Goal: Obtain resource: Download file/media

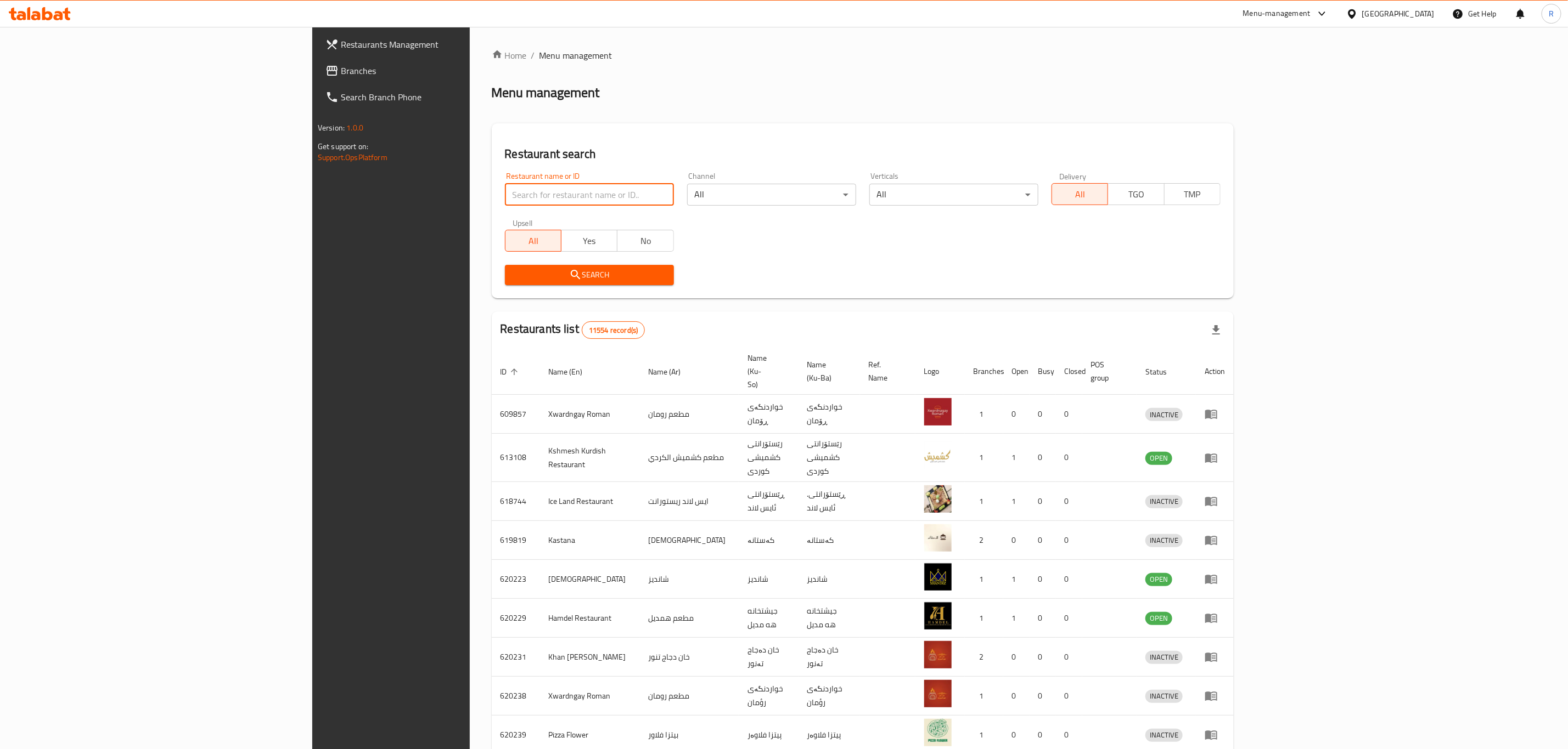
drag, startPoint x: 443, startPoint y: 200, endPoint x: 438, endPoint y: 204, distance: 6.4
click at [505, 201] on input "search" at bounding box center [589, 195] width 169 height 22
type input "harem swee"
click button "Search" at bounding box center [589, 275] width 169 height 21
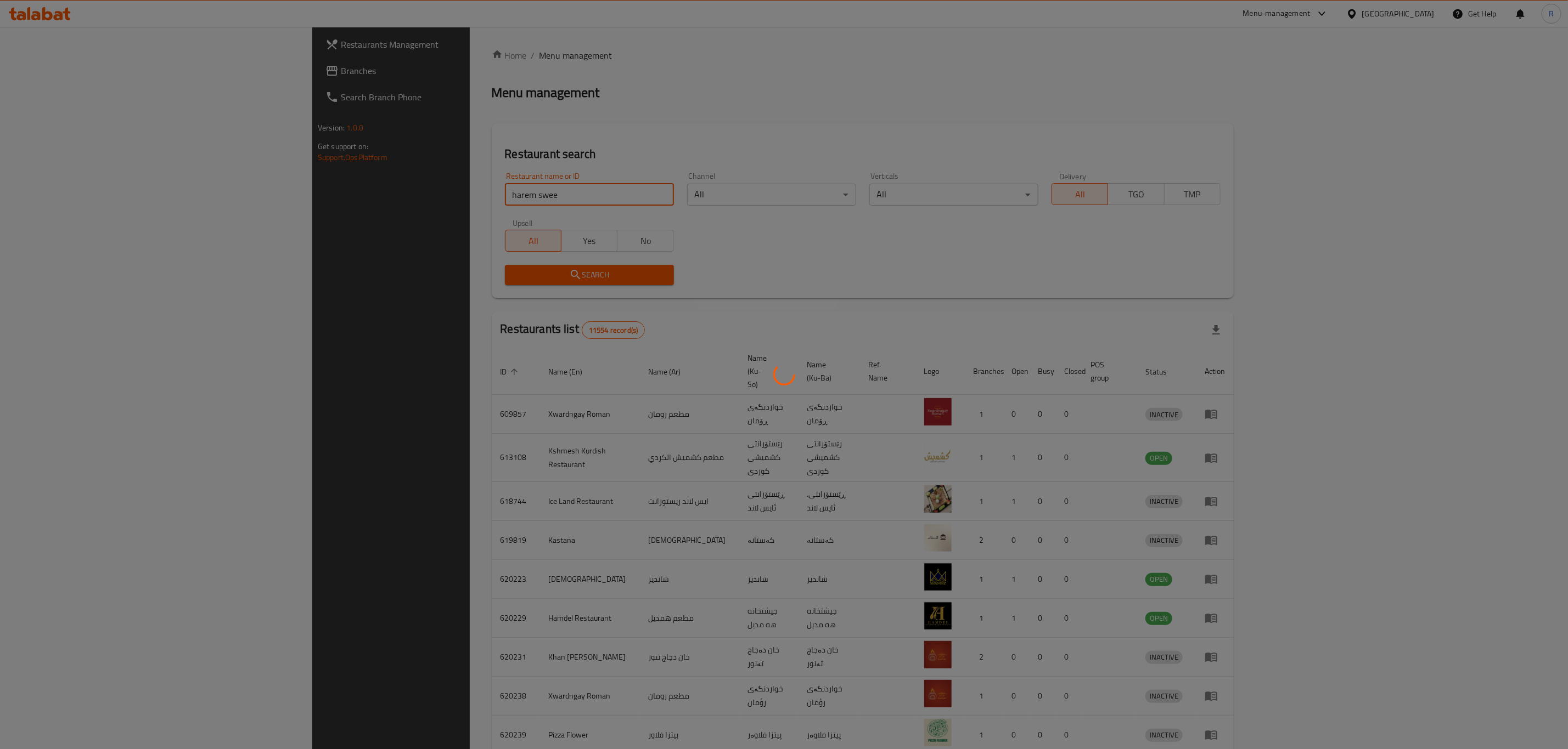
click button "Search" at bounding box center [589, 275] width 169 height 21
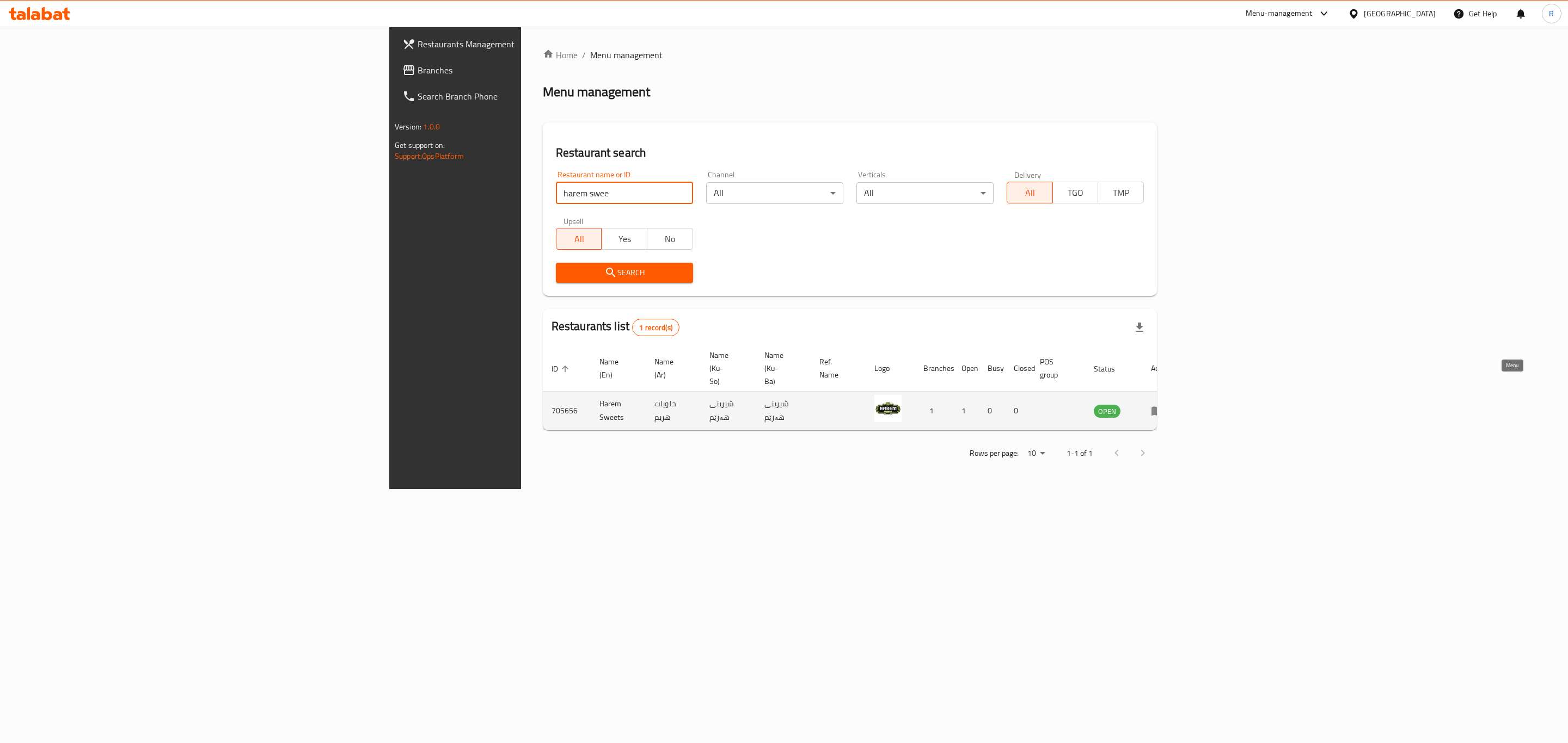
click at [1164, 405] on icon "enhanced table" at bounding box center [1156, 411] width 13 height 13
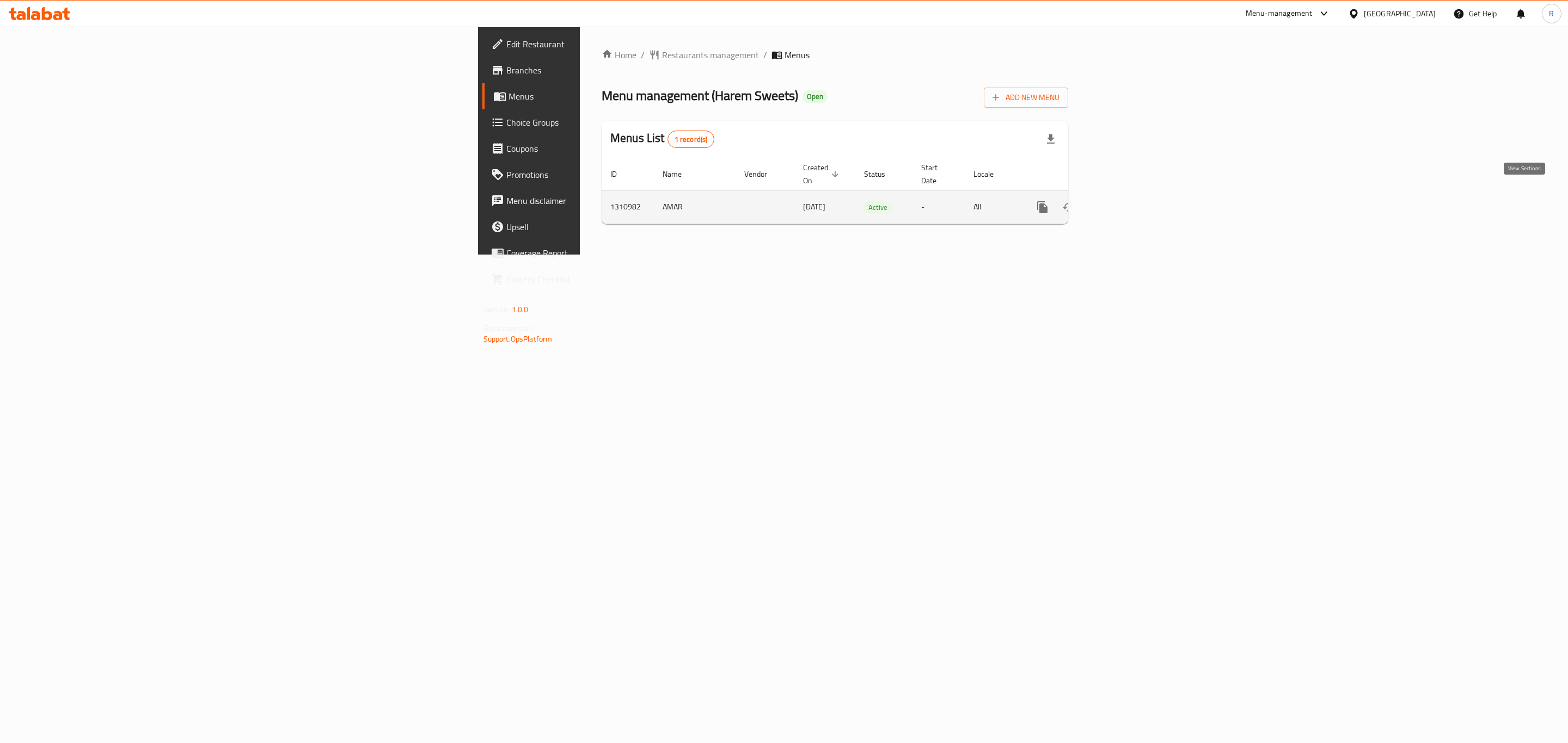
click at [1126, 202] on icon "enhanced table" at bounding box center [1121, 207] width 10 height 10
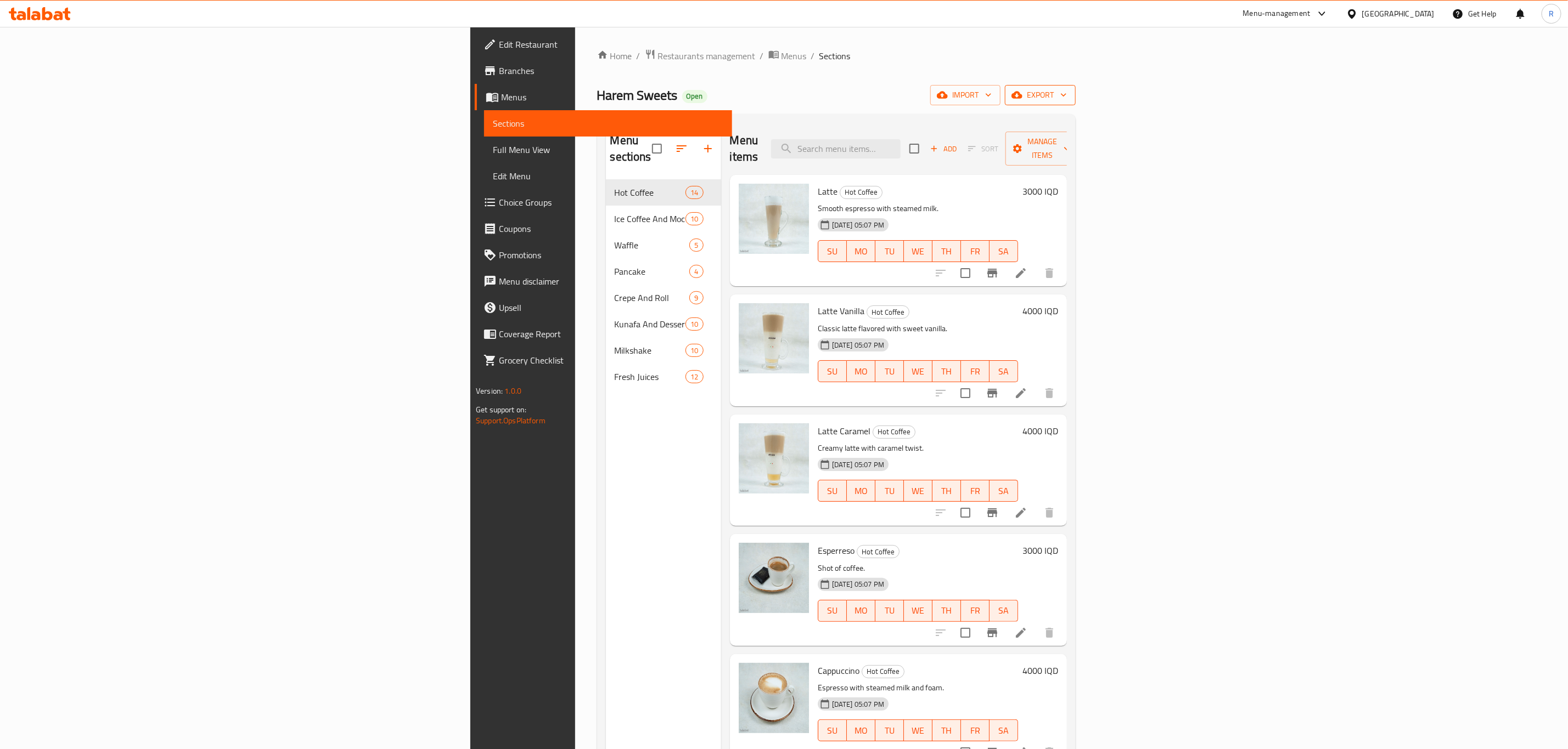
click at [1066, 99] on span "export" at bounding box center [1040, 95] width 53 height 14
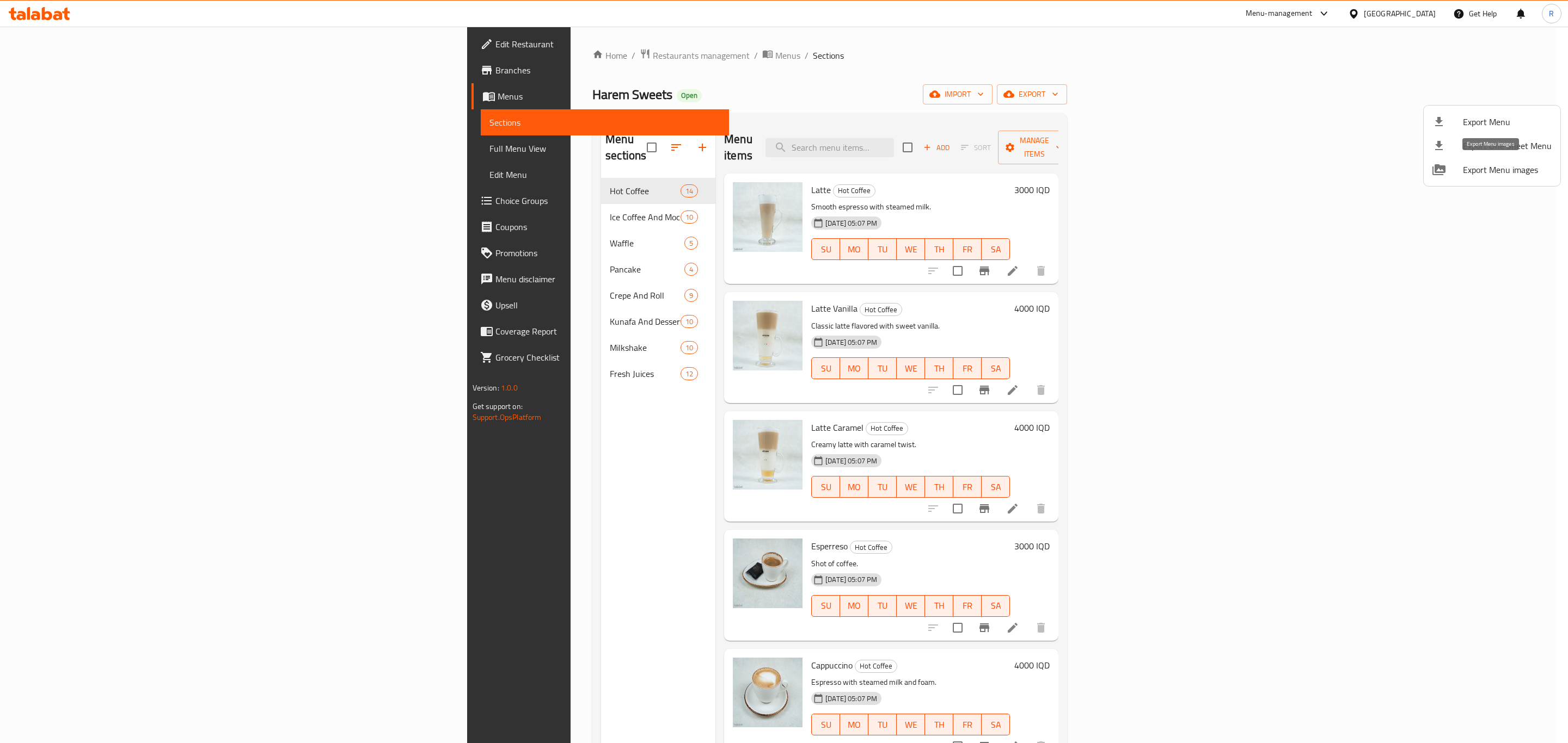
click at [1481, 165] on span "Export Menu images" at bounding box center [1507, 169] width 88 height 13
